Goal: Task Accomplishment & Management: Manage account settings

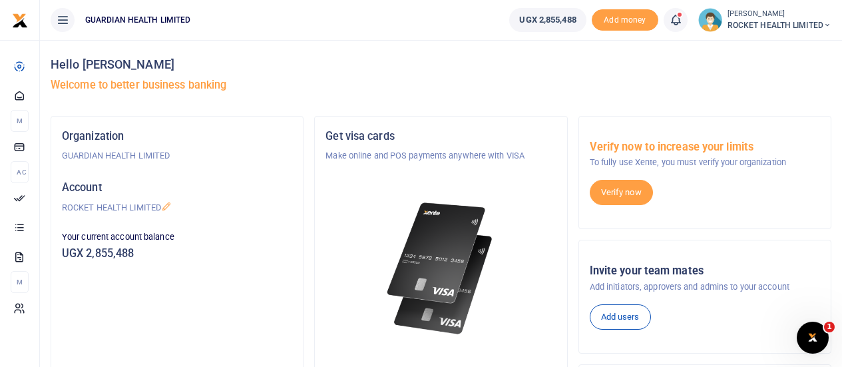
click at [682, 20] on span at bounding box center [682, 20] width 0 height 0
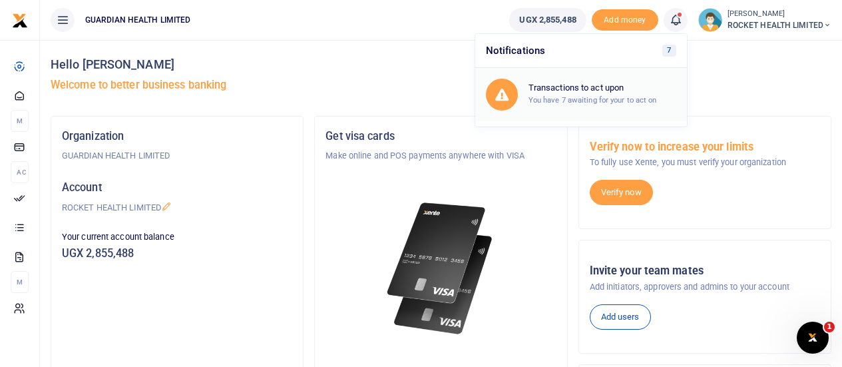
click at [609, 91] on h6 "Transactions to act upon" at bounding box center [603, 88] width 148 height 11
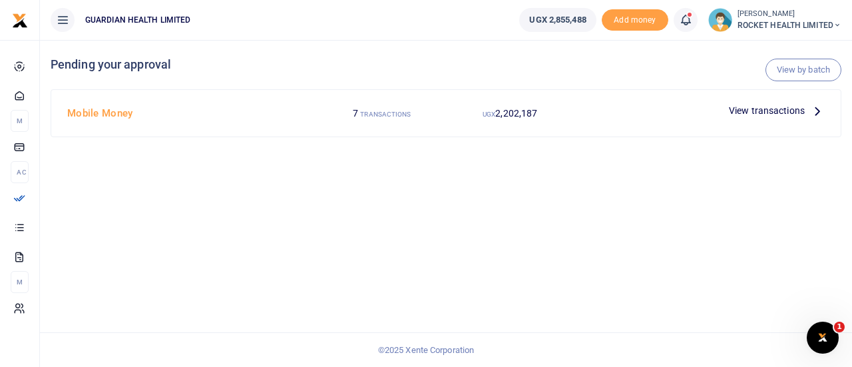
click at [741, 115] on span "View transactions" at bounding box center [767, 110] width 76 height 15
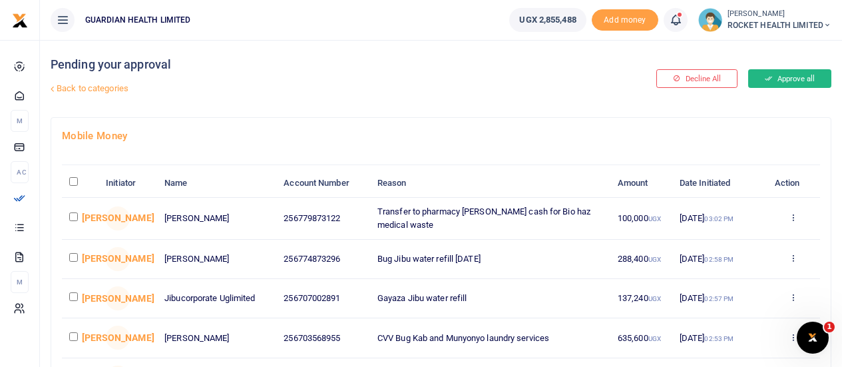
click at [794, 73] on button "Approve all" at bounding box center [789, 78] width 83 height 19
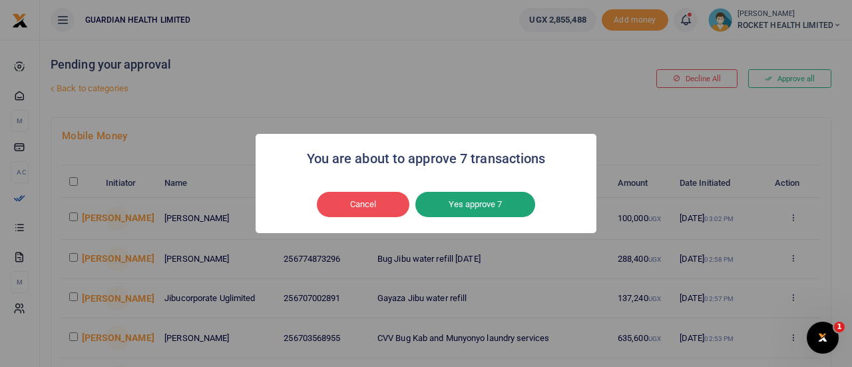
click at [504, 201] on button "Yes approve 7" at bounding box center [475, 204] width 120 height 25
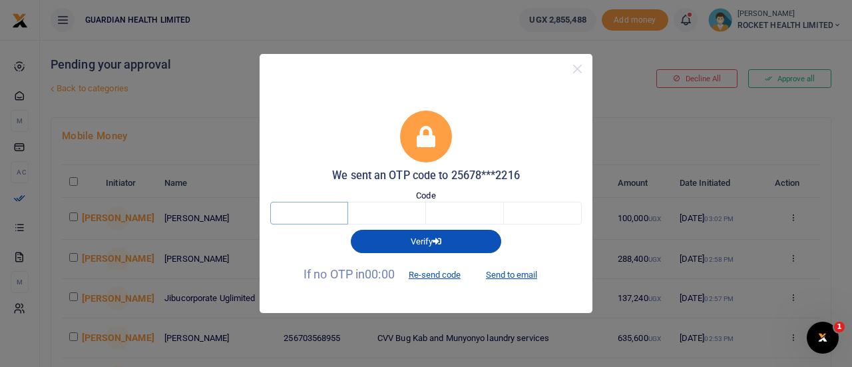
click at [290, 203] on input "text" at bounding box center [309, 213] width 78 height 23
type input "5"
type input "4"
type input "0"
